Goal: Information Seeking & Learning: Find specific fact

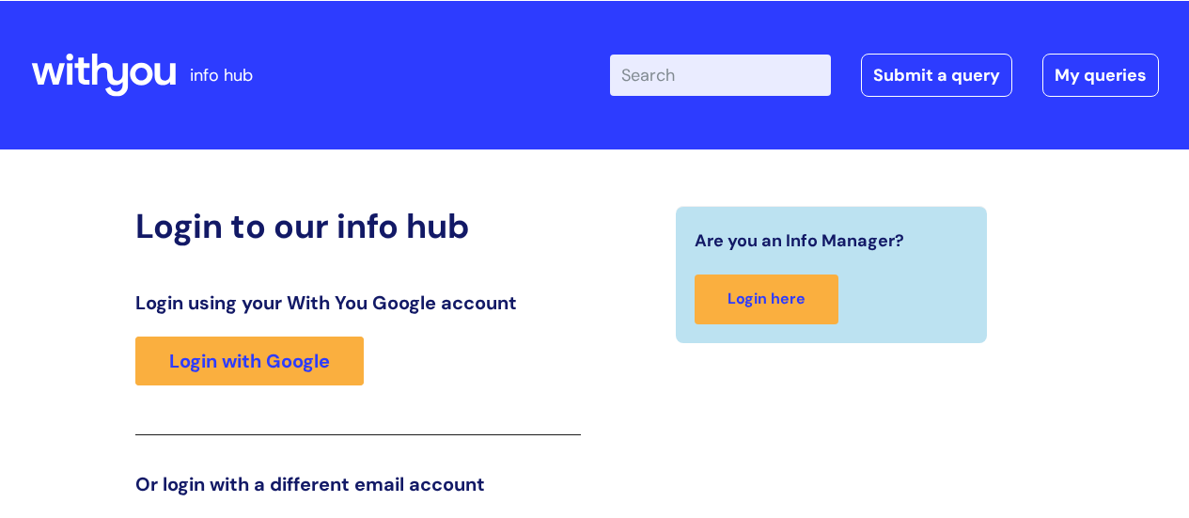
scroll to position [288, 0]
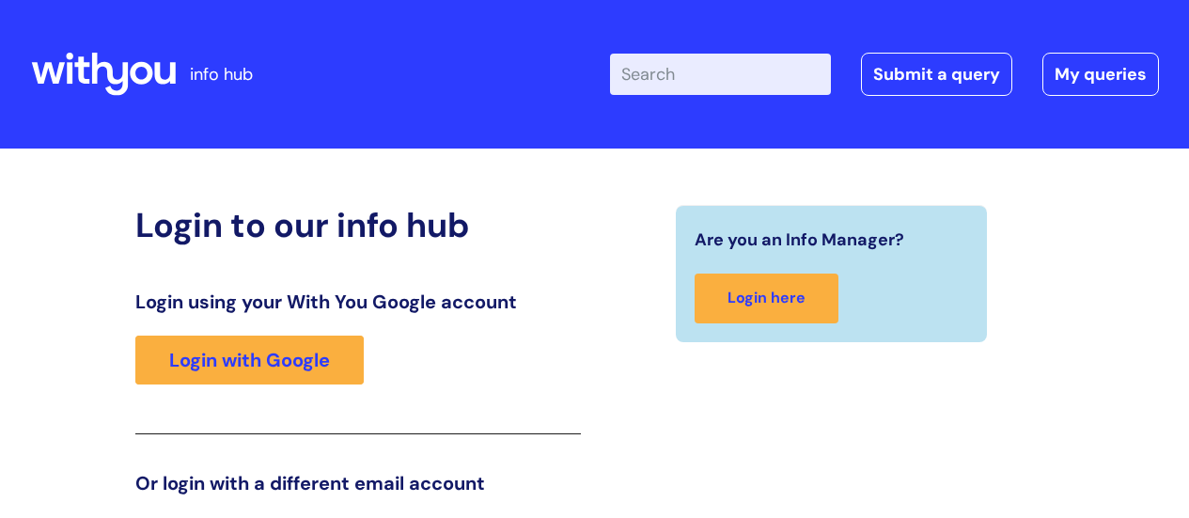
scroll to position [287, 0]
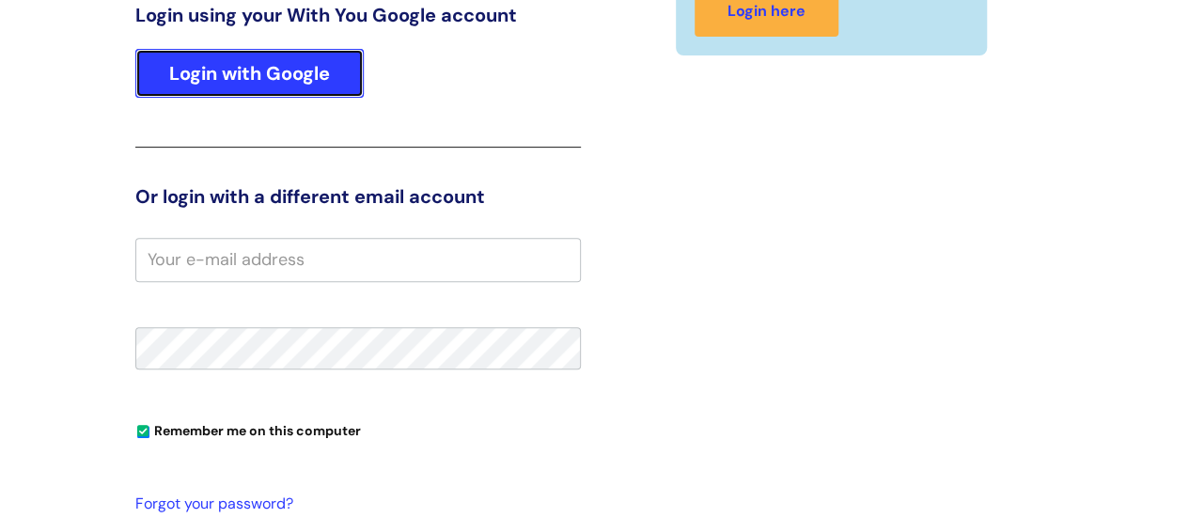
click at [237, 69] on link "Login with Google" at bounding box center [249, 73] width 228 height 49
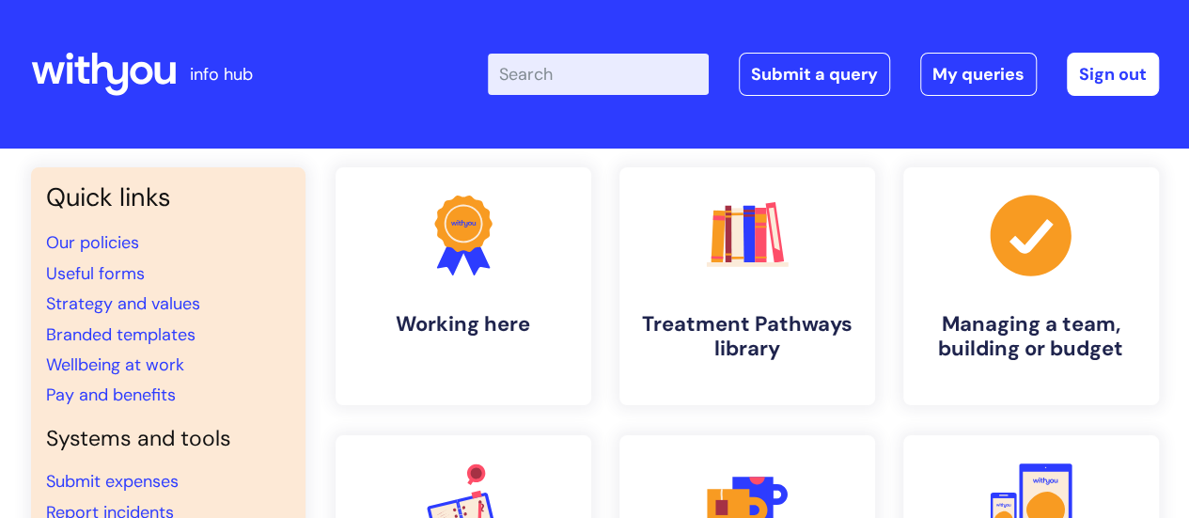
click at [624, 90] on input "Enter your search term here..." at bounding box center [598, 74] width 221 height 41
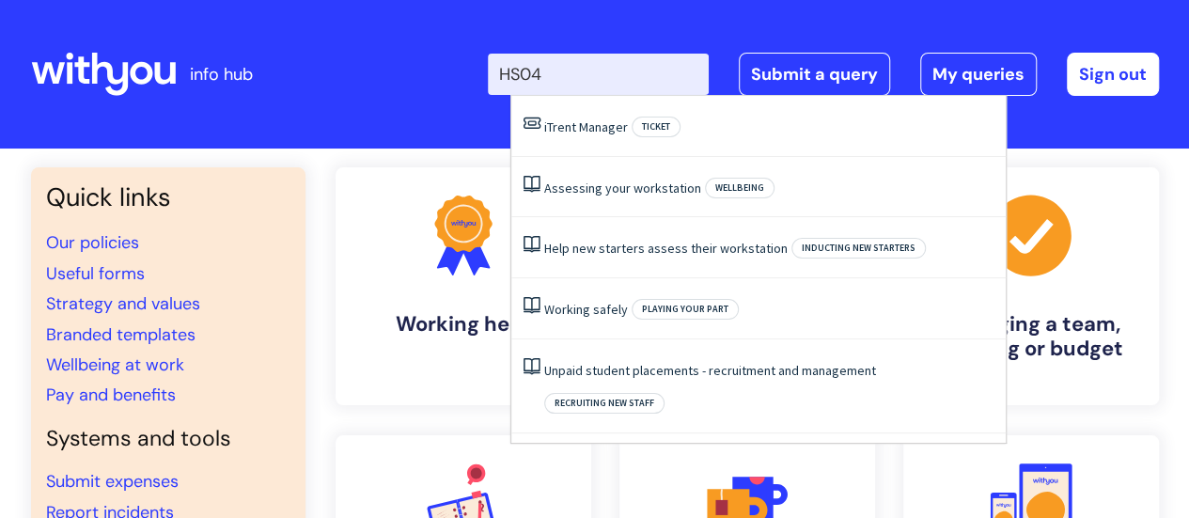
type input "HS04"
click button "Search" at bounding box center [0, 0] width 0 height 0
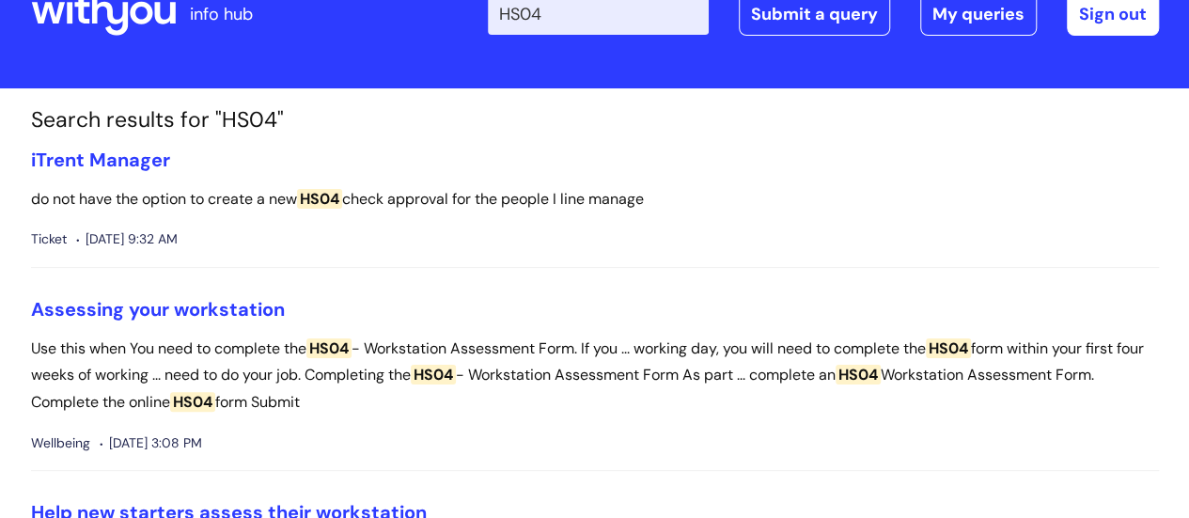
scroll to position [62, 0]
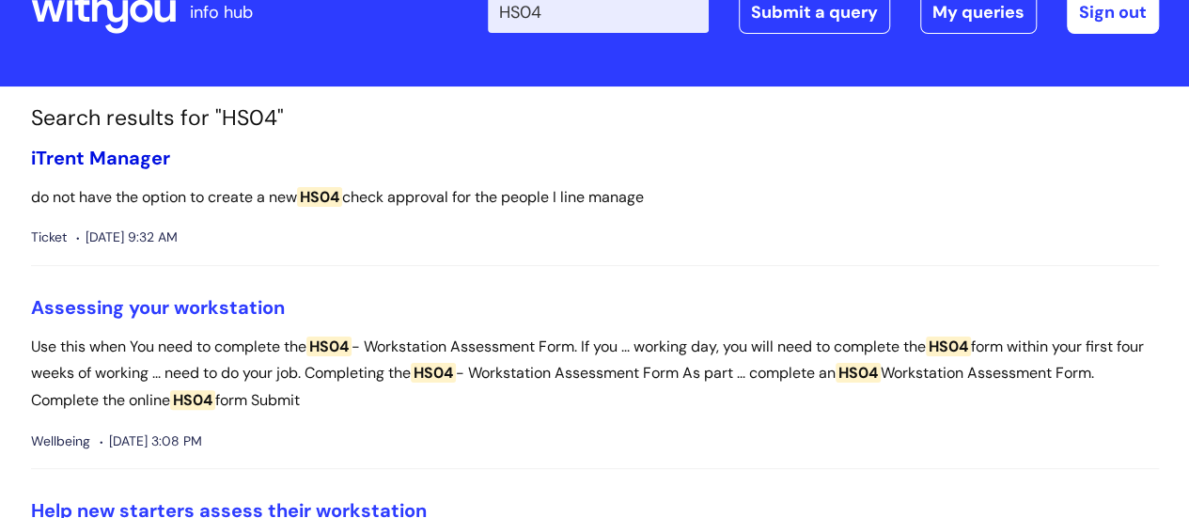
click at [92, 159] on link "iTrent Manager" at bounding box center [100, 158] width 139 height 24
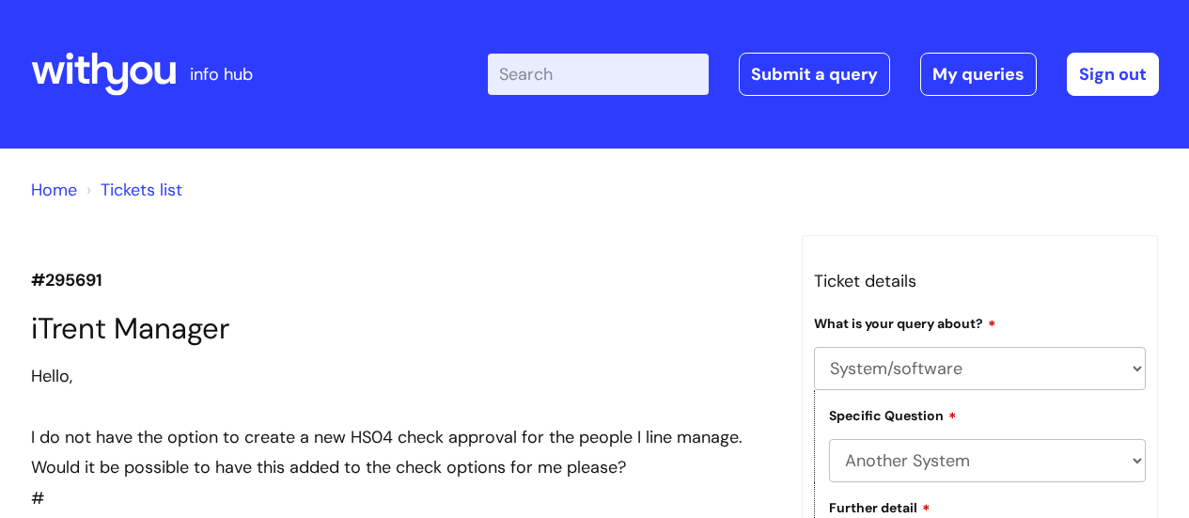
select select "System/software"
select select "Another System"
select select "Something else"
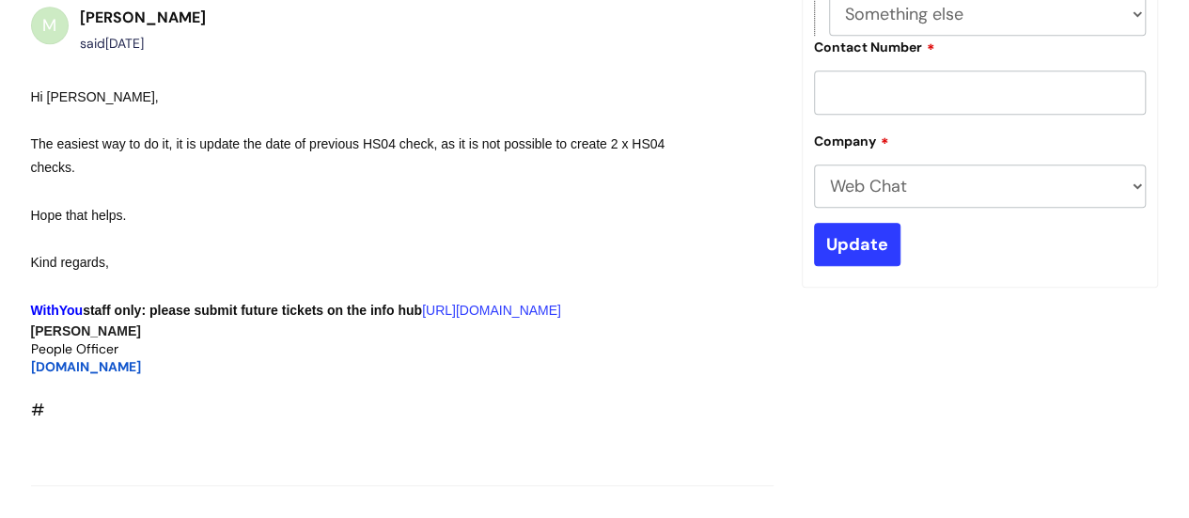
scroll to position [540, 0]
